Goal: Transaction & Acquisition: Purchase product/service

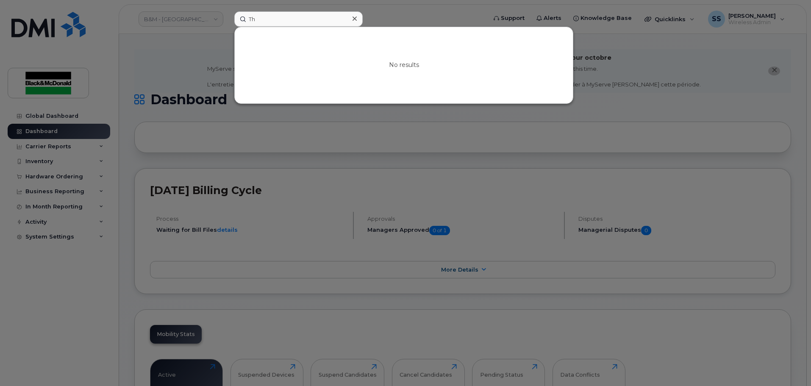
type input "T"
type input "[PERSON_NAME]"
click at [271, 22] on input "Theresa" at bounding box center [298, 18] width 128 height 15
drag, startPoint x: 269, startPoint y: 18, endPoint x: 184, endPoint y: 18, distance: 85.6
click at [228, 18] on div "Theresa No results" at bounding box center [358, 18] width 260 height 15
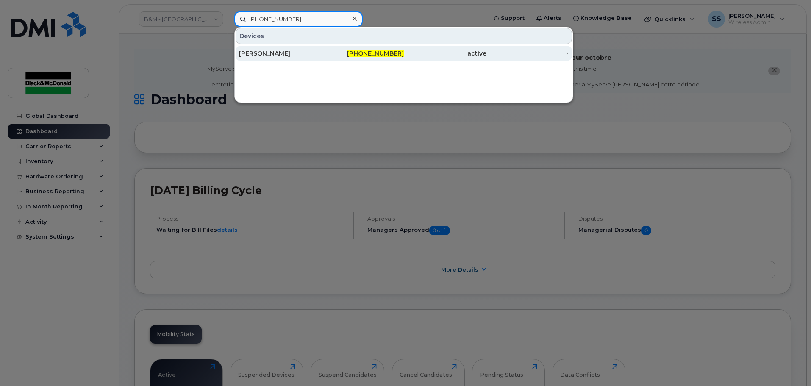
type input "587-337-4635"
click at [285, 58] on div "Therese Hanninen" at bounding box center [280, 53] width 83 height 8
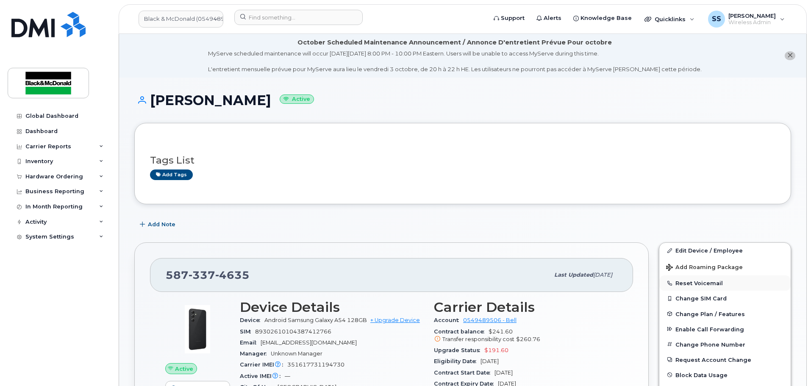
click at [735, 281] on button "Reset Voicemail" at bounding box center [724, 282] width 131 height 15
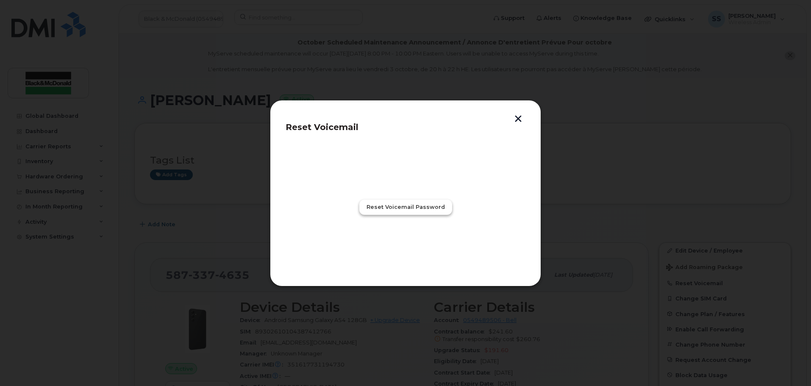
click at [407, 202] on button "Reset Voicemail Password" at bounding box center [405, 207] width 93 height 15
click at [409, 245] on span "Close" at bounding box center [405, 244] width 17 height 8
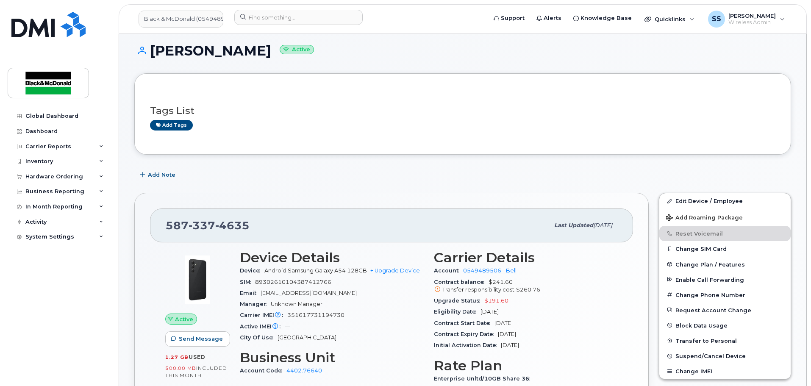
scroll to position [127, 0]
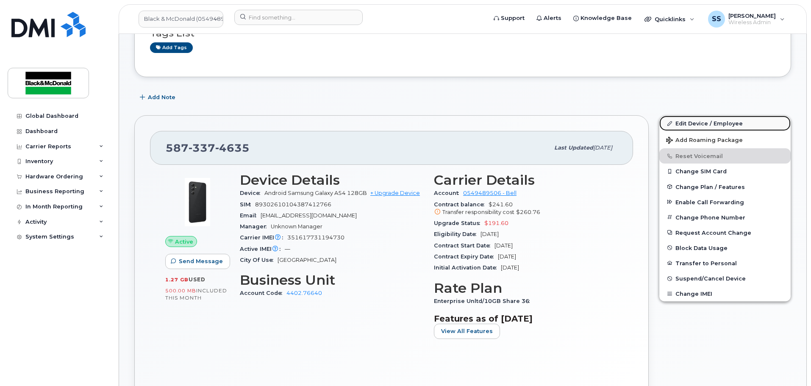
click at [701, 128] on link "Edit Device / Employee" at bounding box center [724, 123] width 131 height 15
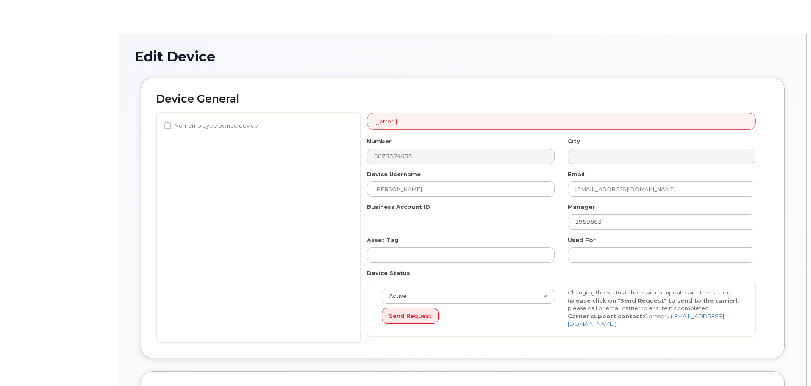
select select "27695469"
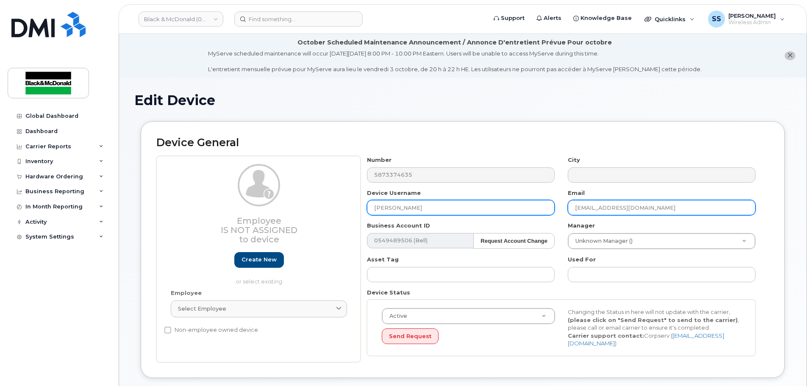
drag, startPoint x: 603, startPoint y: 209, endPoint x: 514, endPoint y: 211, distance: 89.4
click at [514, 211] on div "Number 5873374635 City Device Username Therese Hanninen Email thanninen@blackan…" at bounding box center [562, 259] width 402 height 206
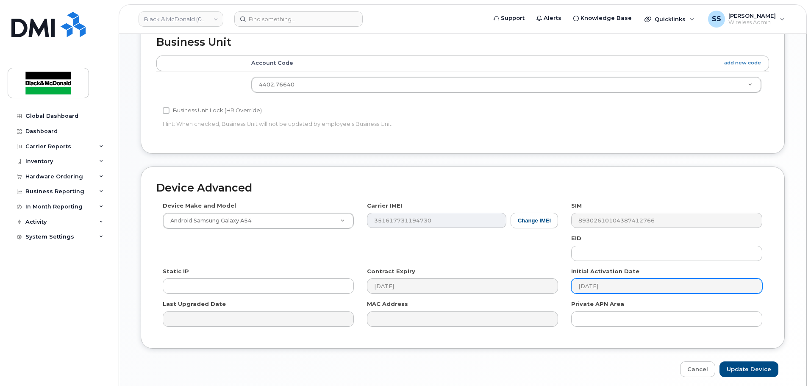
scroll to position [400, 0]
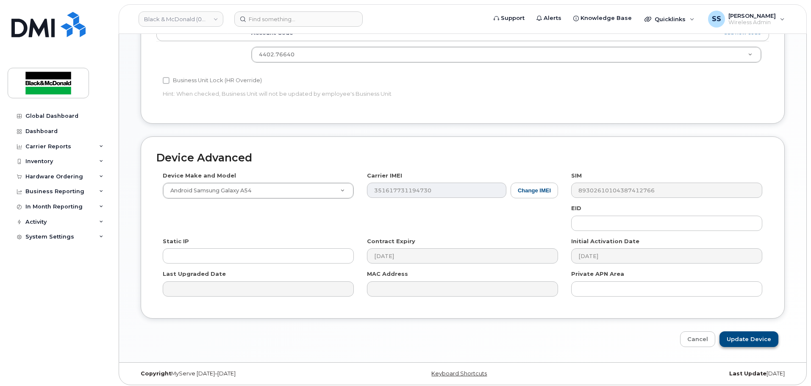
type input "sshandera@blackandmcdonald.com"
click at [753, 337] on input "Update Device" at bounding box center [748, 339] width 59 height 16
type input "Saving..."
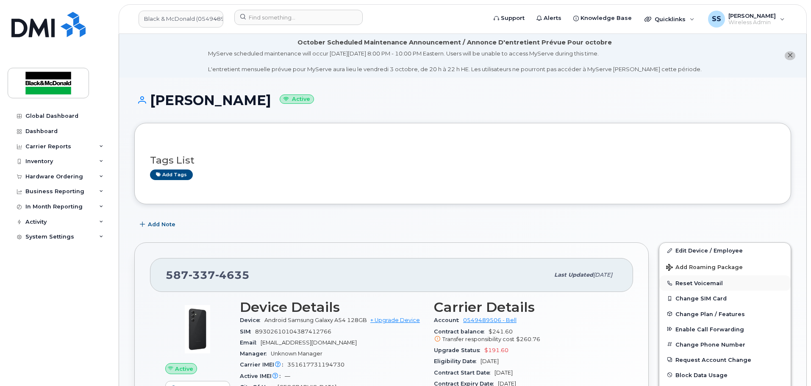
click at [747, 287] on button "Reset Voicemail" at bounding box center [724, 282] width 131 height 15
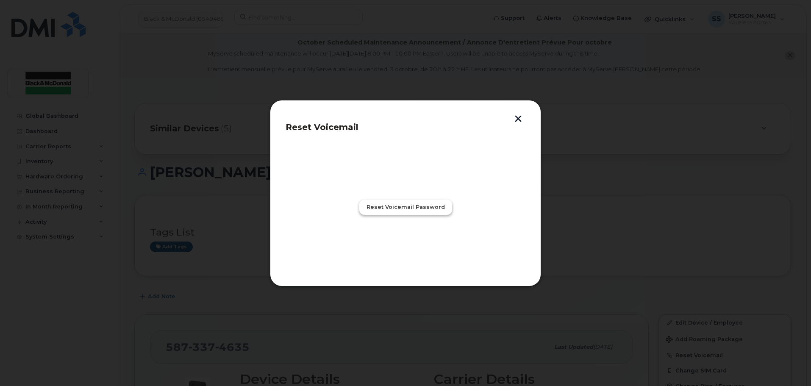
click at [397, 208] on span "Reset Voicemail Password" at bounding box center [406, 207] width 78 height 8
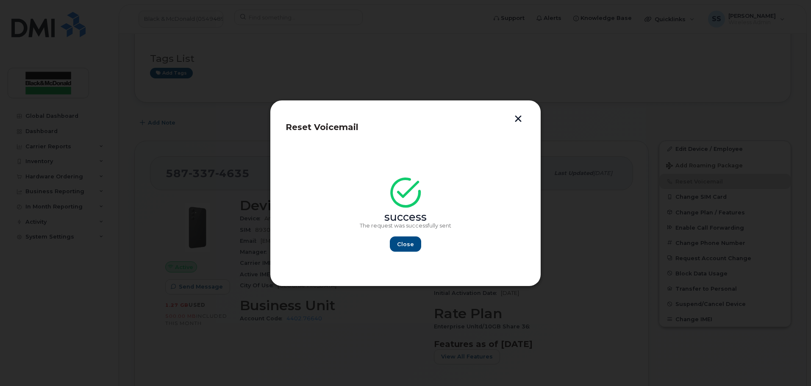
scroll to position [254, 0]
click at [406, 247] on span "Close" at bounding box center [405, 244] width 17 height 8
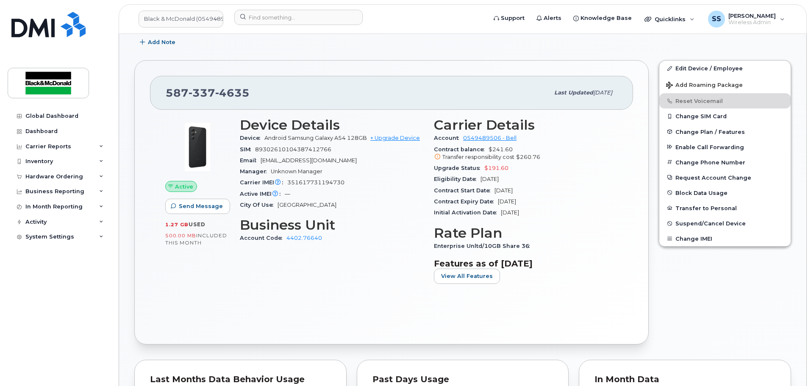
click at [308, 9] on header "Black & McDonald (0549489506) Support Alerts Knowledge Base Quicklinks Suspend …" at bounding box center [463, 19] width 688 height 30
click at [305, 16] on input at bounding box center [298, 17] width 128 height 15
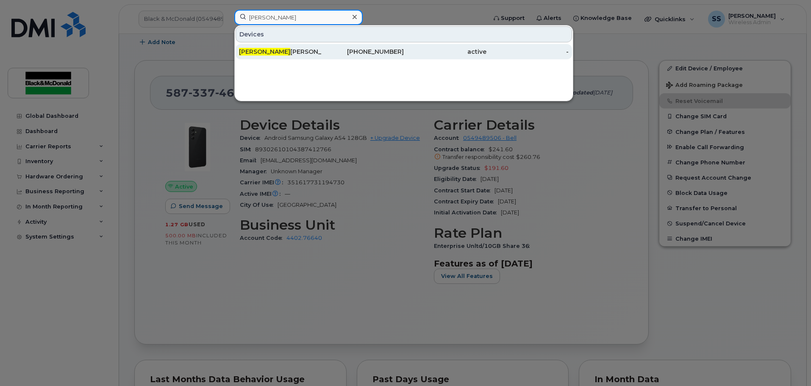
type input "andreas"
click at [307, 54] on div "Andreas Heimann" at bounding box center [280, 51] width 83 height 8
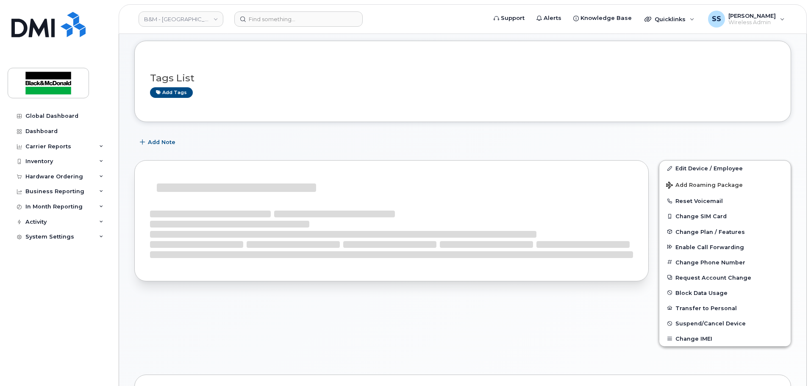
scroll to position [85, 0]
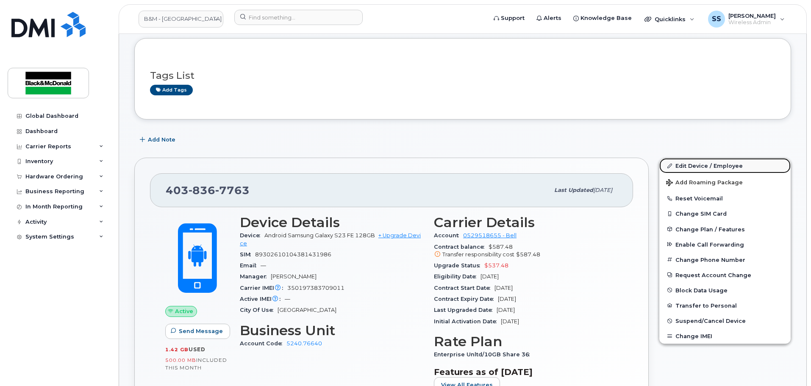
click at [689, 166] on link "Edit Device / Employee" at bounding box center [724, 165] width 131 height 15
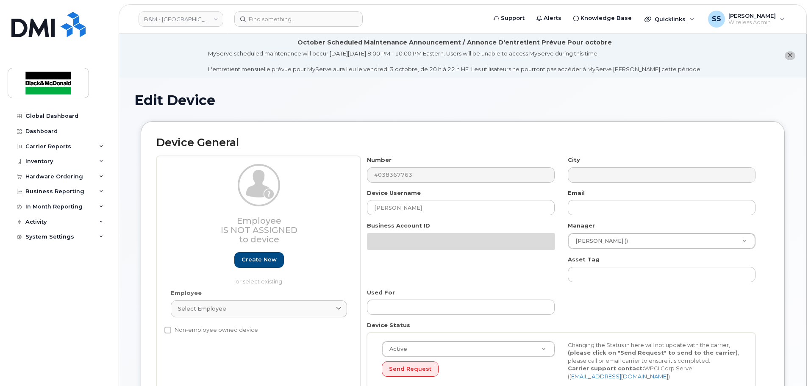
select select "91400"
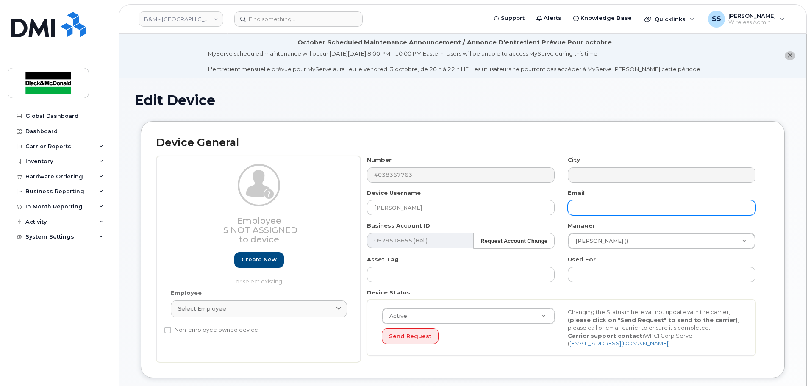
click at [597, 208] on input "text" at bounding box center [662, 207] width 188 height 15
type input "[EMAIL_ADDRESS][DOMAIN_NAME]"
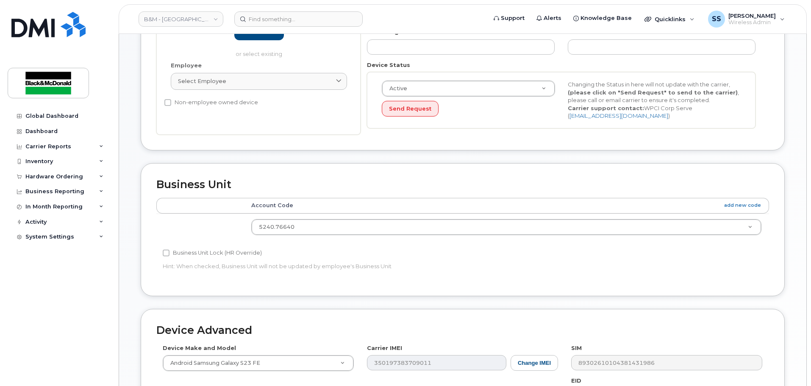
scroll to position [403, 0]
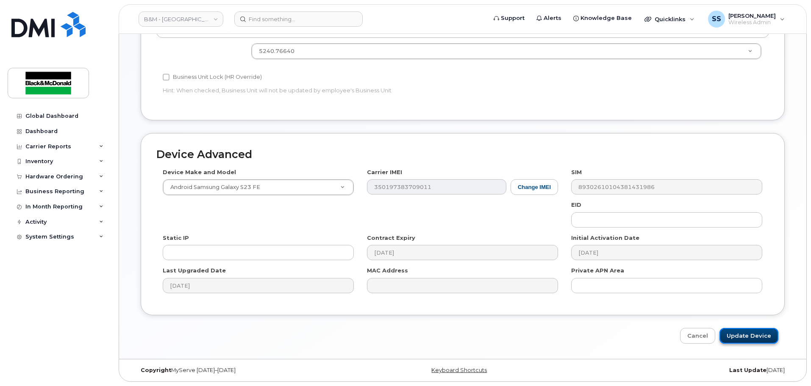
click at [738, 332] on input "Update Device" at bounding box center [748, 336] width 59 height 16
type input "Saving..."
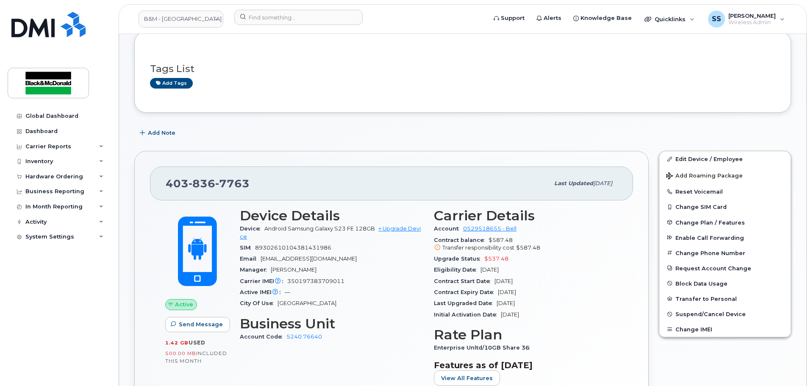
scroll to position [169, 0]
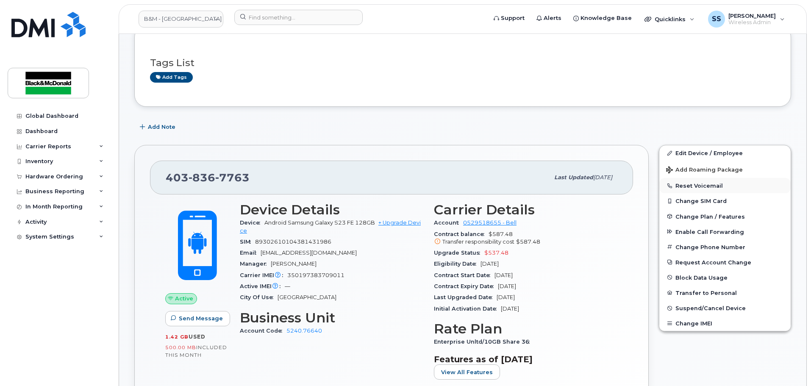
click at [690, 190] on button "Reset Voicemail" at bounding box center [724, 185] width 131 height 15
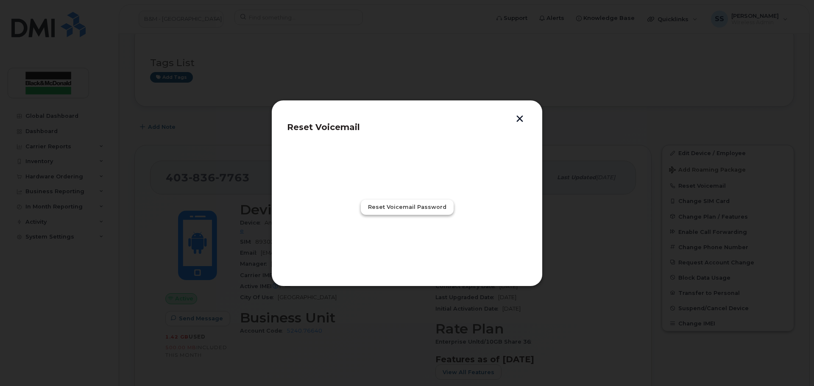
click at [377, 202] on button "Reset Voicemail Password" at bounding box center [407, 207] width 93 height 15
click at [405, 243] on span "Close" at bounding box center [406, 244] width 17 height 8
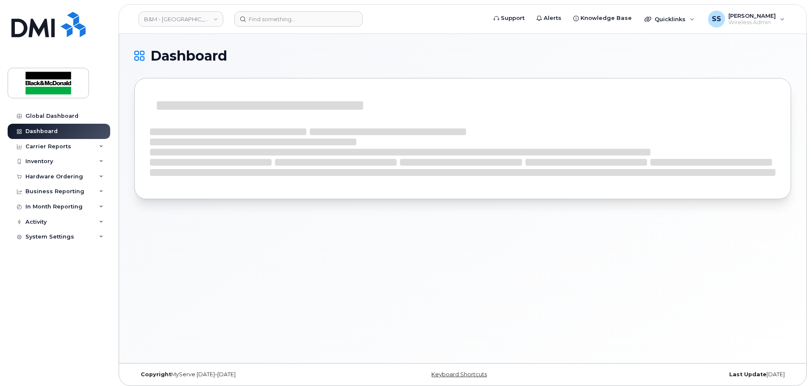
click at [44, 177] on div "Hardware Ordering" at bounding box center [54, 176] width 58 height 7
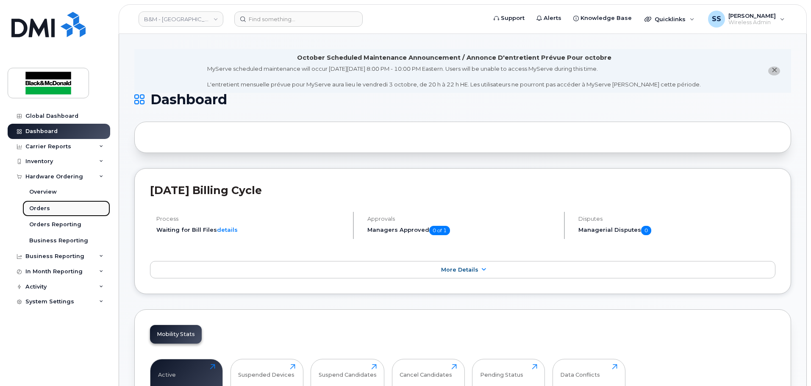
click at [47, 210] on div "Orders" at bounding box center [39, 209] width 21 height 8
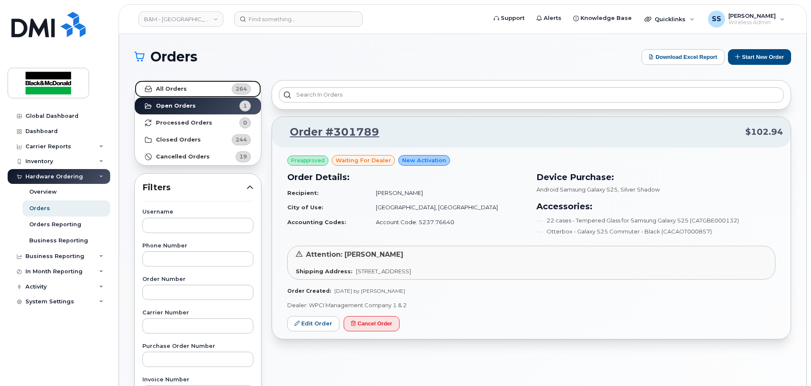
click at [192, 91] on link "All Orders 264" at bounding box center [198, 89] width 126 height 17
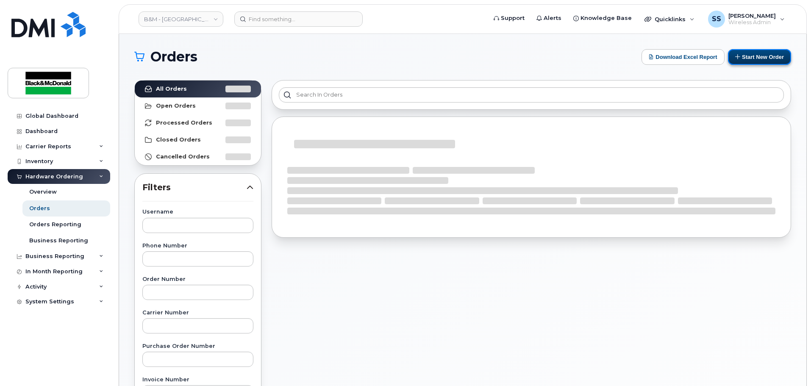
click at [759, 60] on button "Start New Order" at bounding box center [759, 57] width 63 height 16
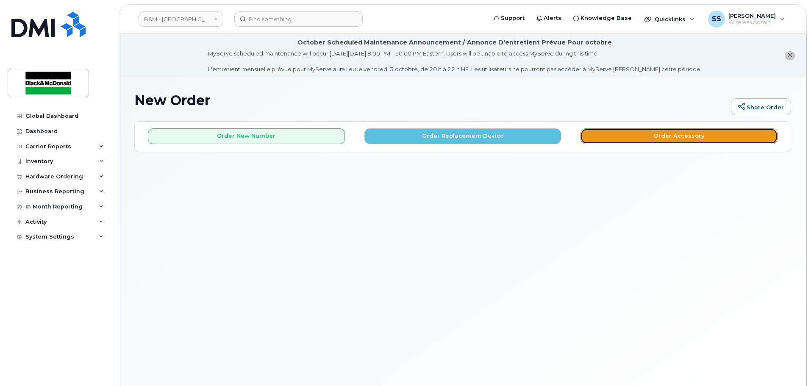
click at [690, 135] on button "Order Accessory" at bounding box center [679, 136] width 197 height 16
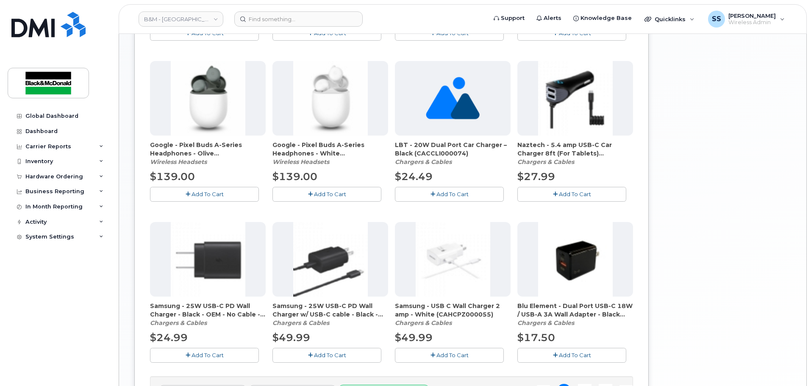
scroll to position [508, 0]
